Goal: Task Accomplishment & Management: Complete application form

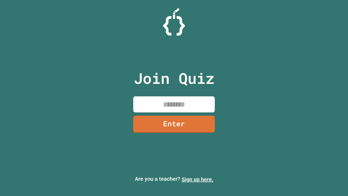
click at [198, 179] on link "Sign up here." at bounding box center [198, 179] width 32 height 7
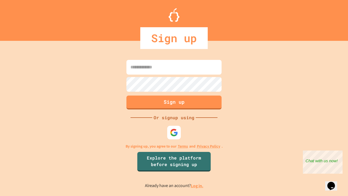
click at [198, 186] on link "Log in." at bounding box center [197, 186] width 13 height 6
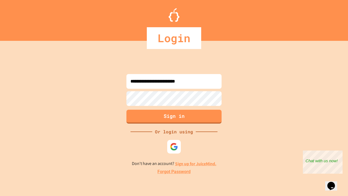
type input "**********"
